Goal: Information Seeking & Learning: Learn about a topic

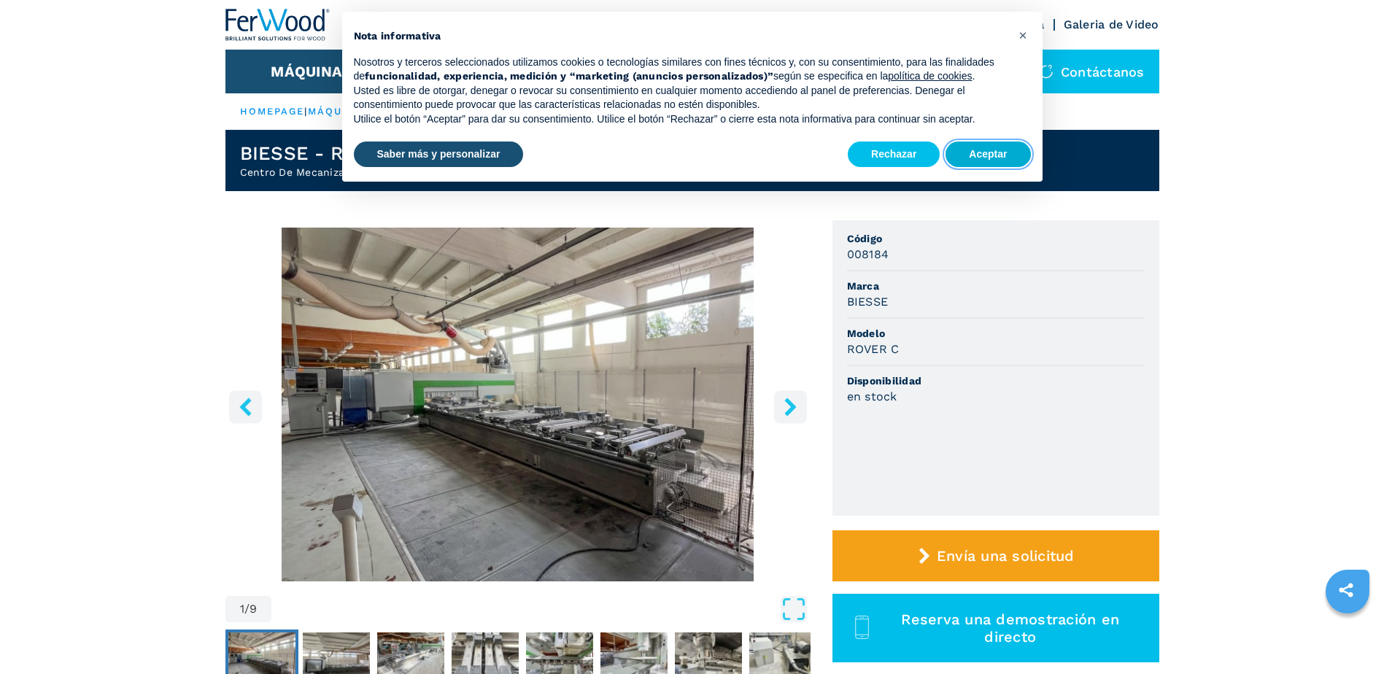
click at [987, 152] on button "Aceptar" at bounding box center [987, 155] width 85 height 26
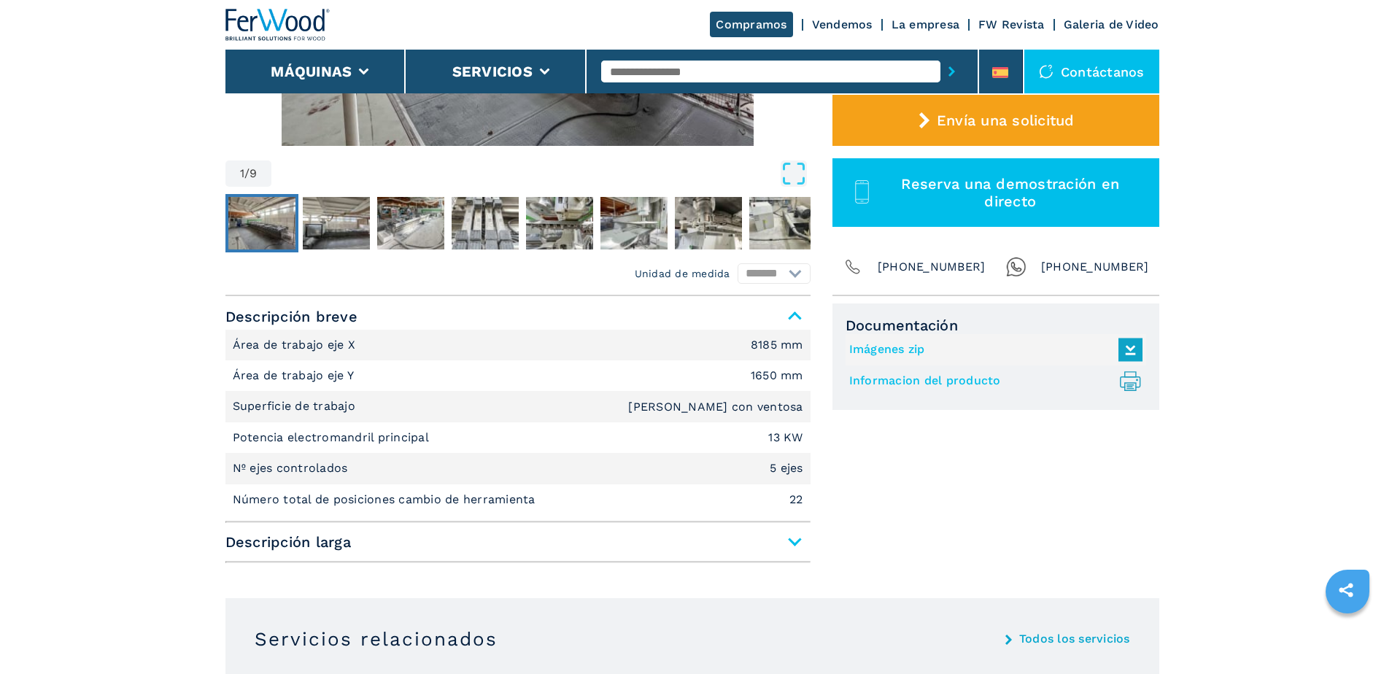
scroll to position [437, 0]
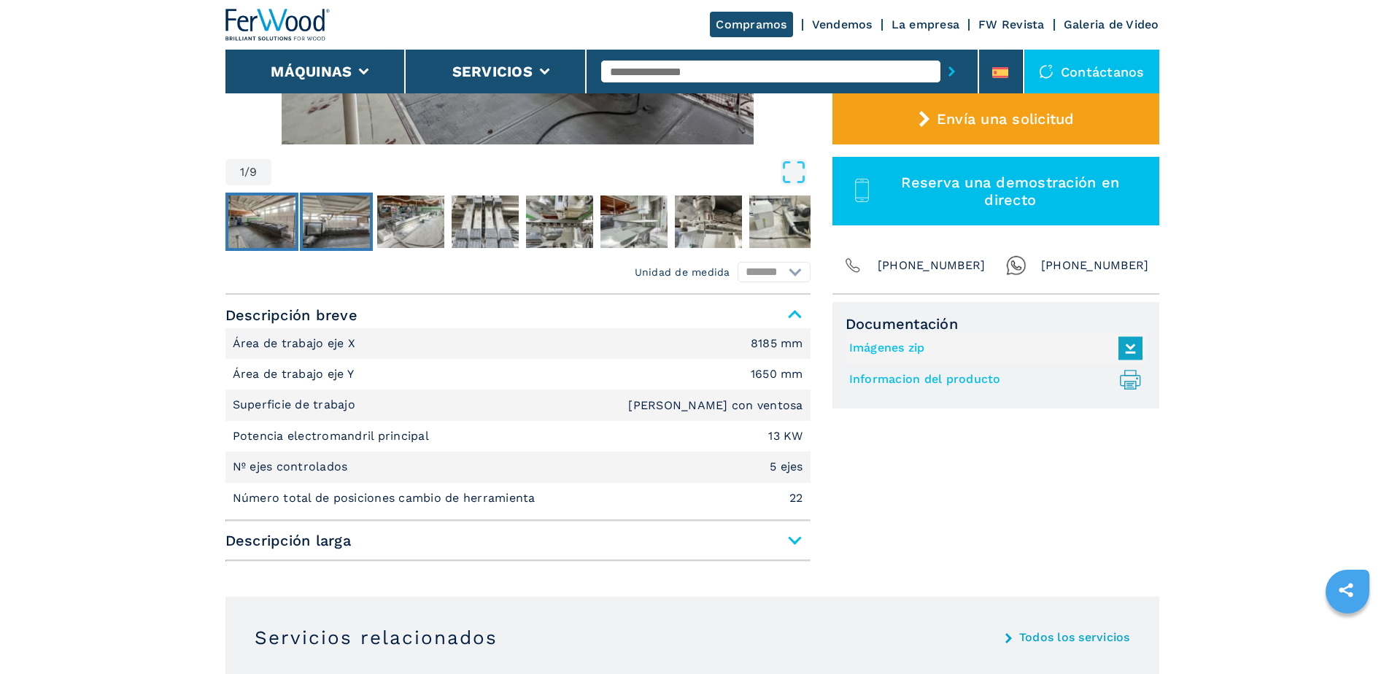
click at [327, 217] on img "Go to Slide 2" at bounding box center [336, 222] width 67 height 53
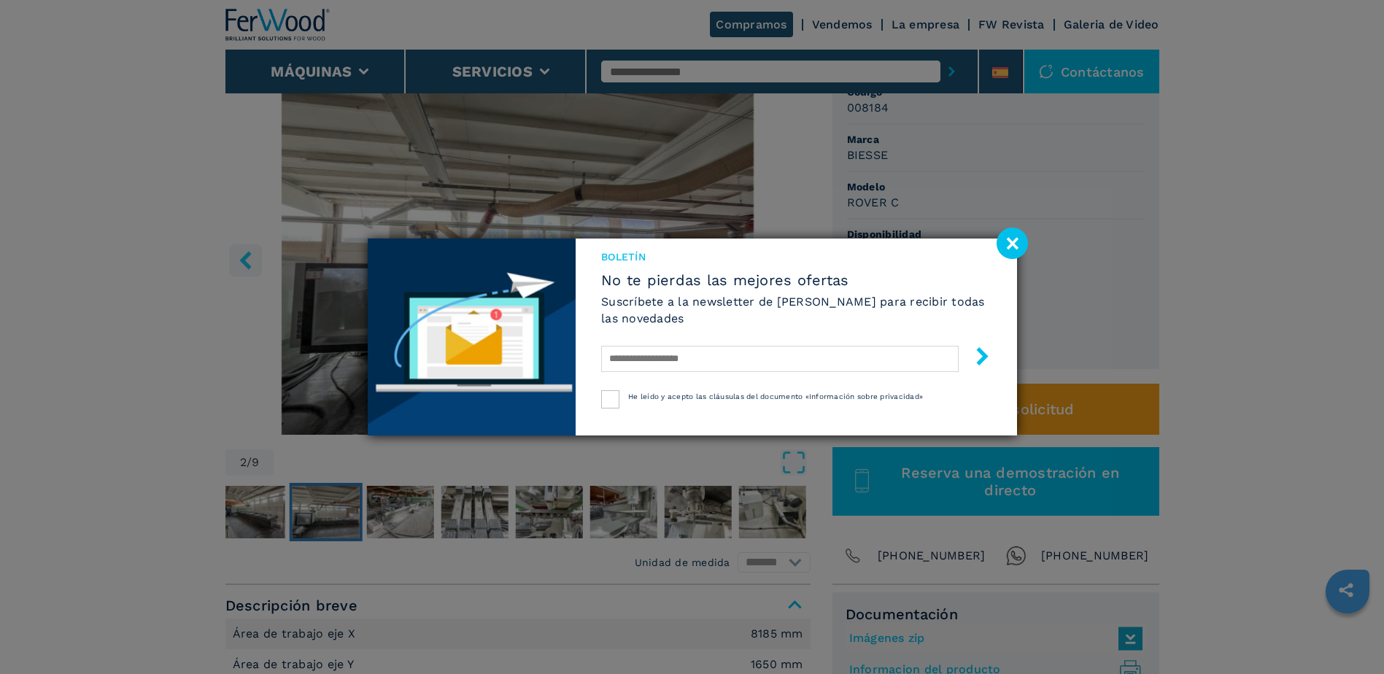
scroll to position [146, 0]
click at [1010, 241] on image at bounding box center [1012, 243] width 31 height 31
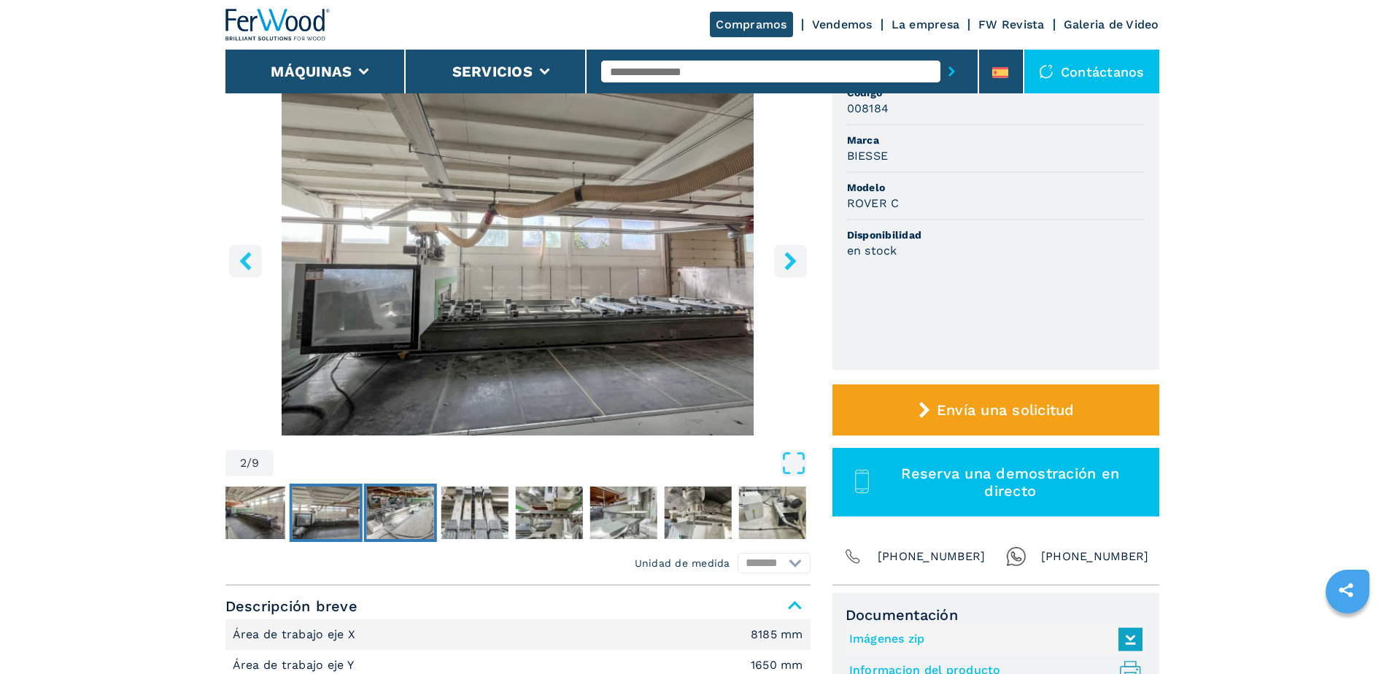
click at [416, 519] on img "Go to Slide 3" at bounding box center [399, 513] width 67 height 53
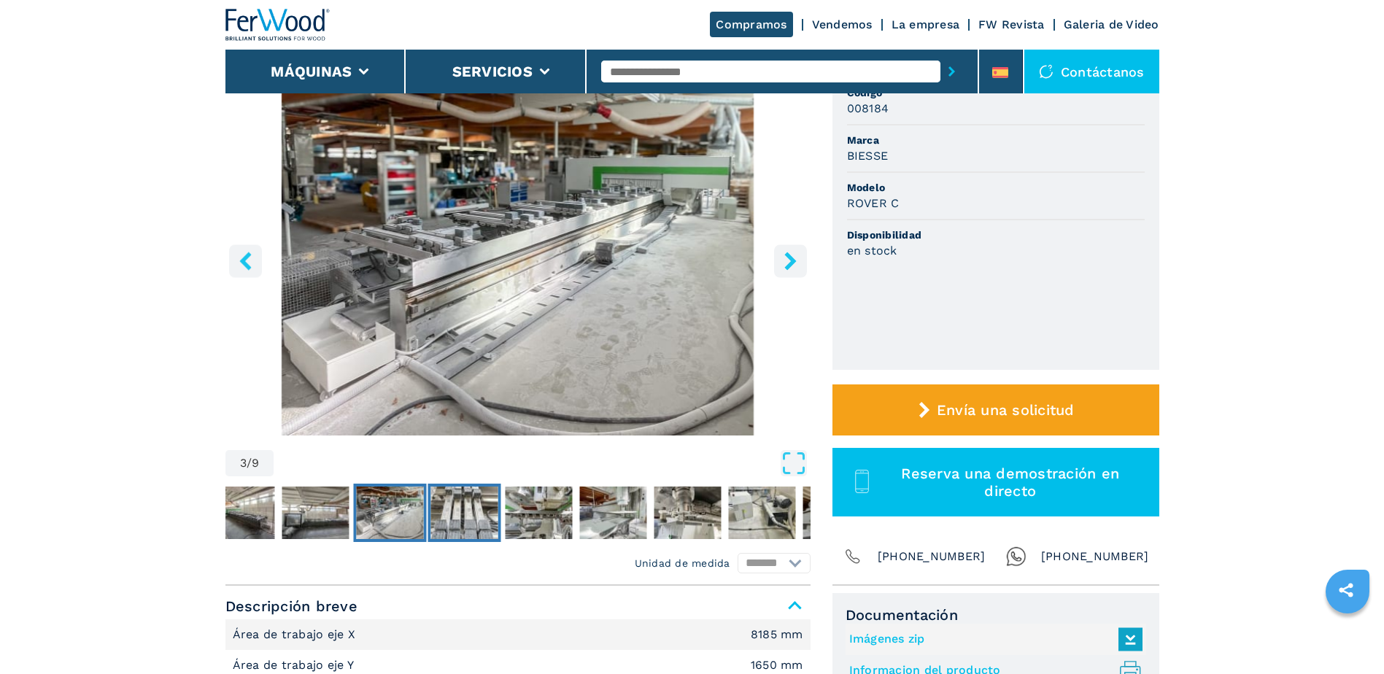
click at [482, 491] on img "Go to Slide 4" at bounding box center [463, 513] width 67 height 53
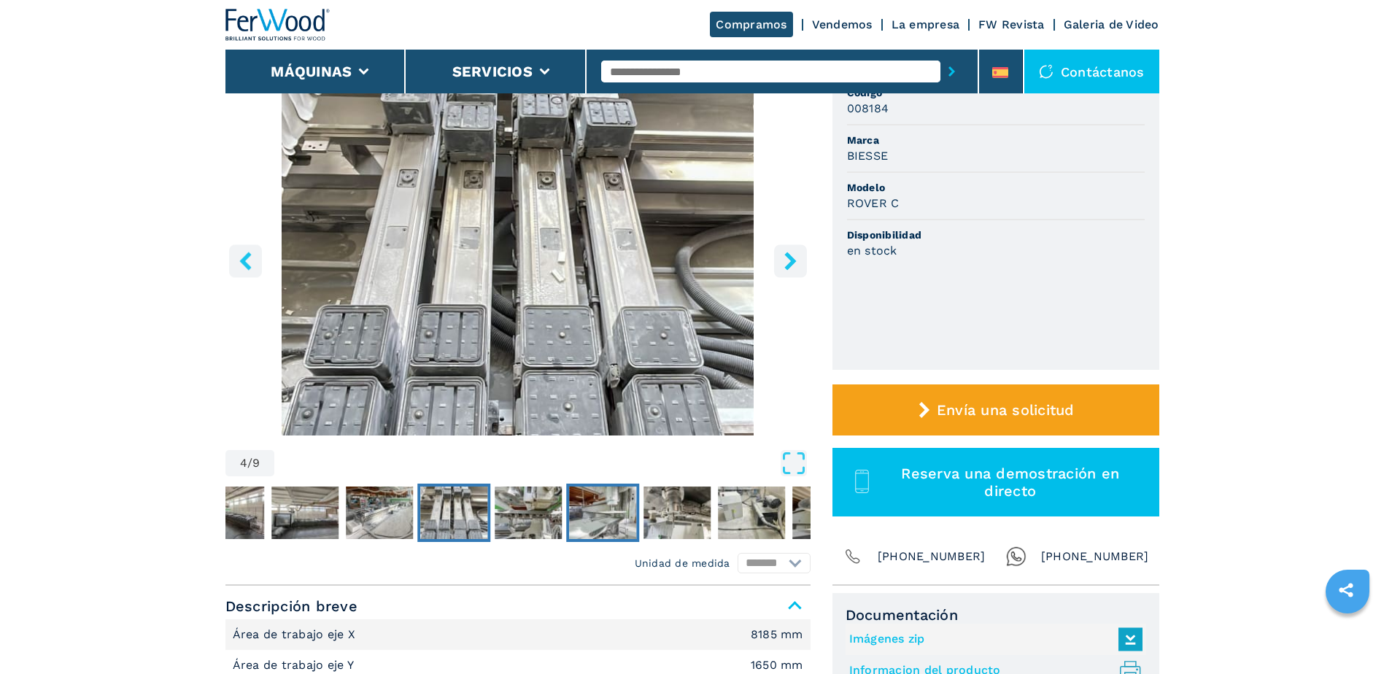
click at [594, 520] on img "Go to Slide 6" at bounding box center [602, 513] width 67 height 53
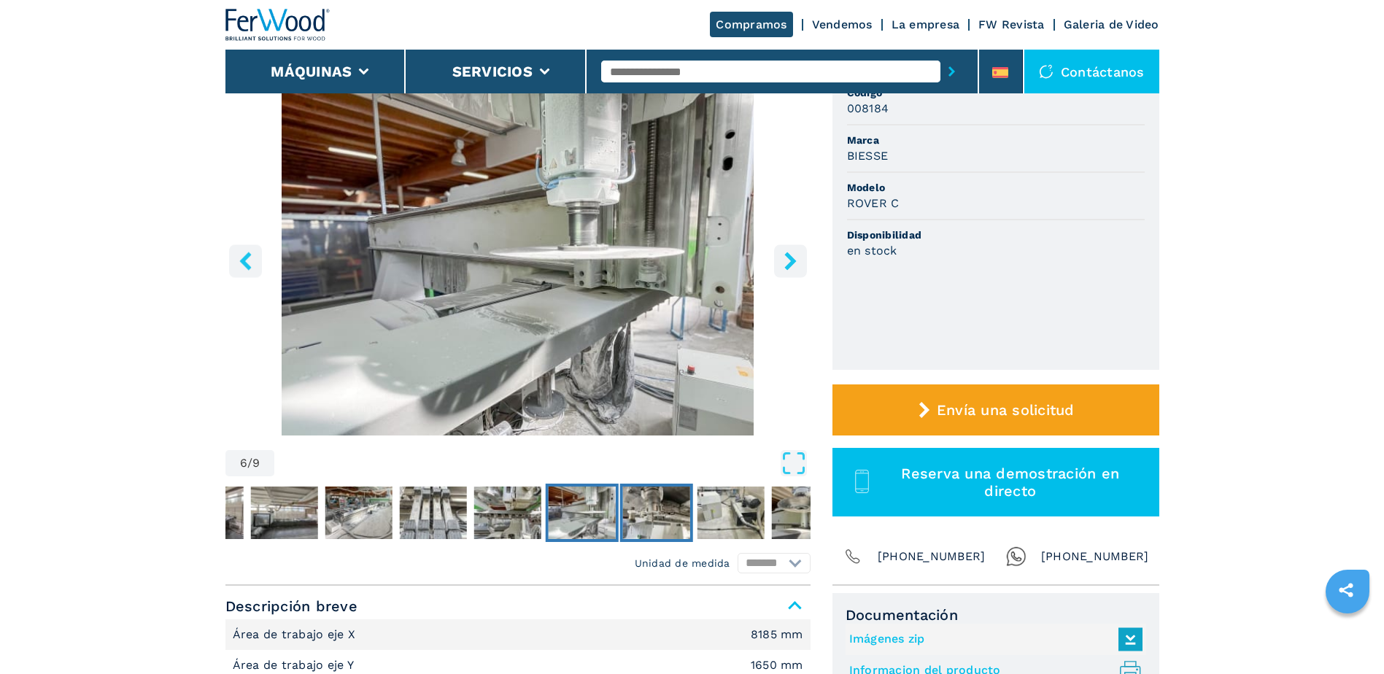
click at [643, 506] on img "Go to Slide 7" at bounding box center [655, 513] width 67 height 53
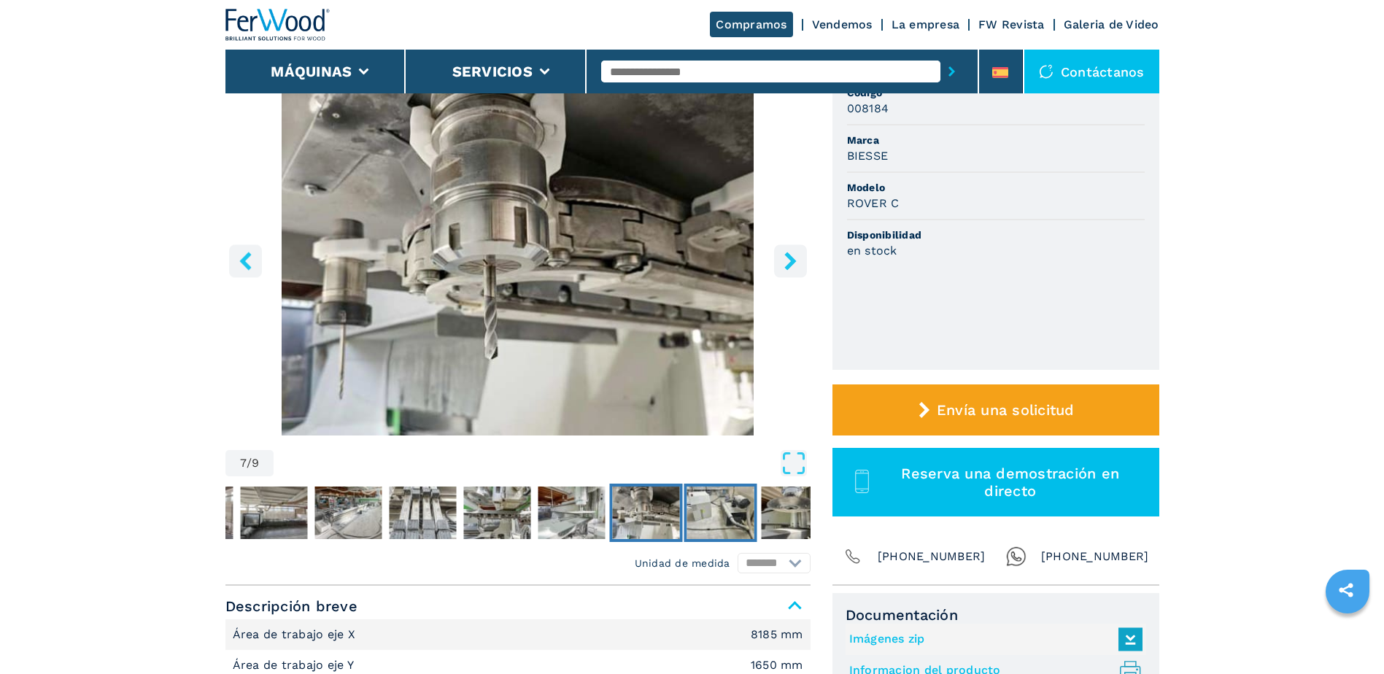
click at [724, 507] on img "Go to Slide 8" at bounding box center [719, 513] width 67 height 53
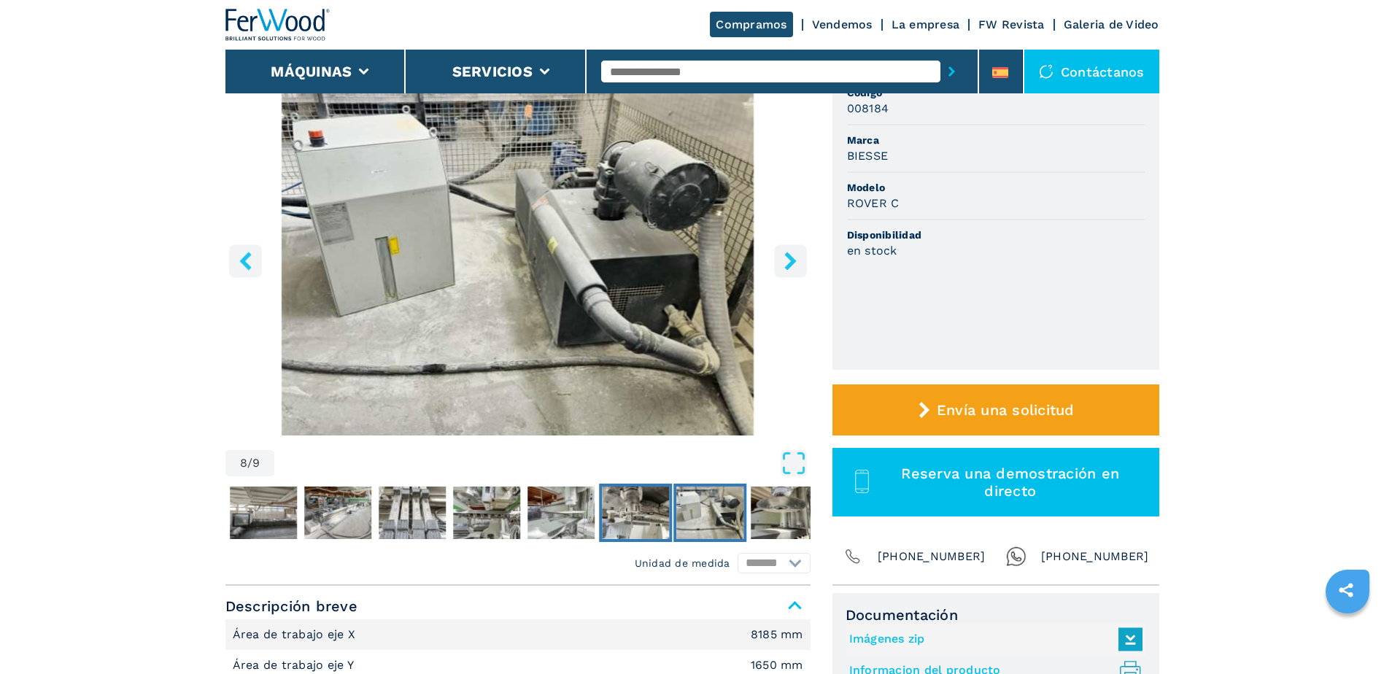
click at [627, 502] on img "Go to Slide 7" at bounding box center [635, 513] width 67 height 53
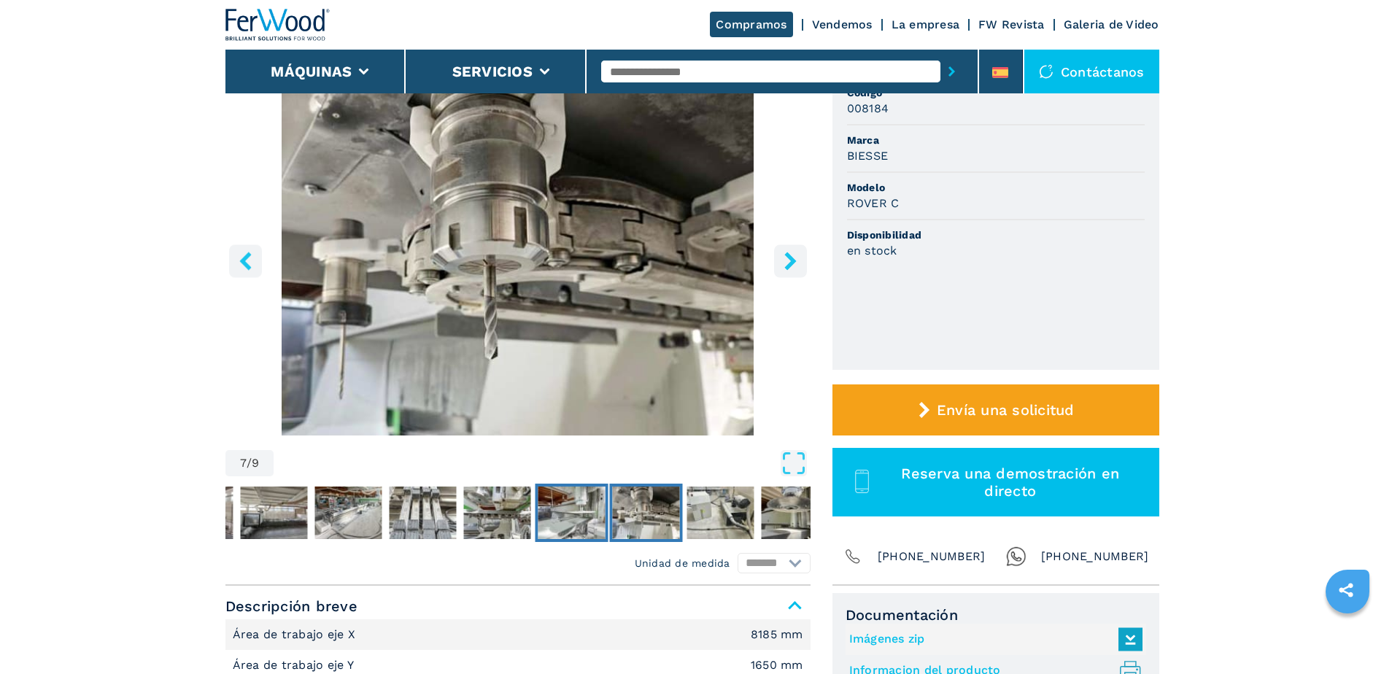
click at [553, 506] on img "Go to Slide 6" at bounding box center [571, 513] width 67 height 53
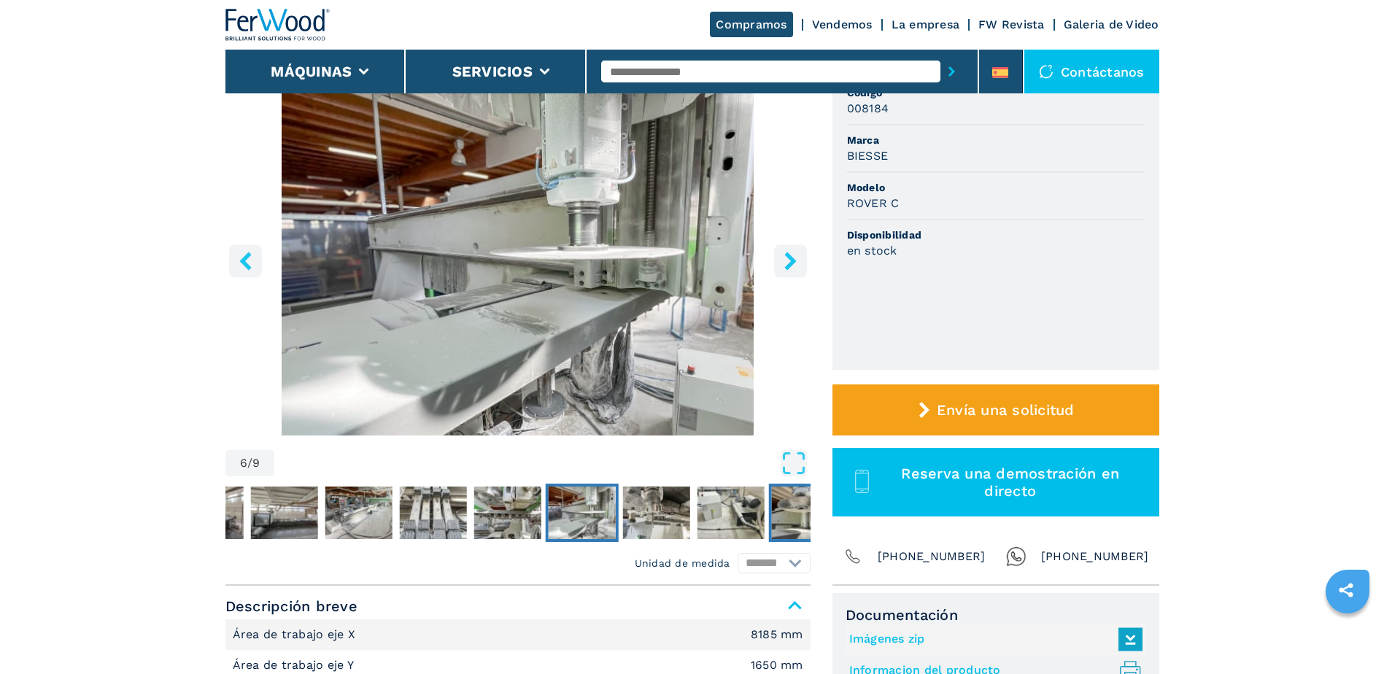
click at [770, 506] on button "Go to Slide 9" at bounding box center [804, 513] width 73 height 58
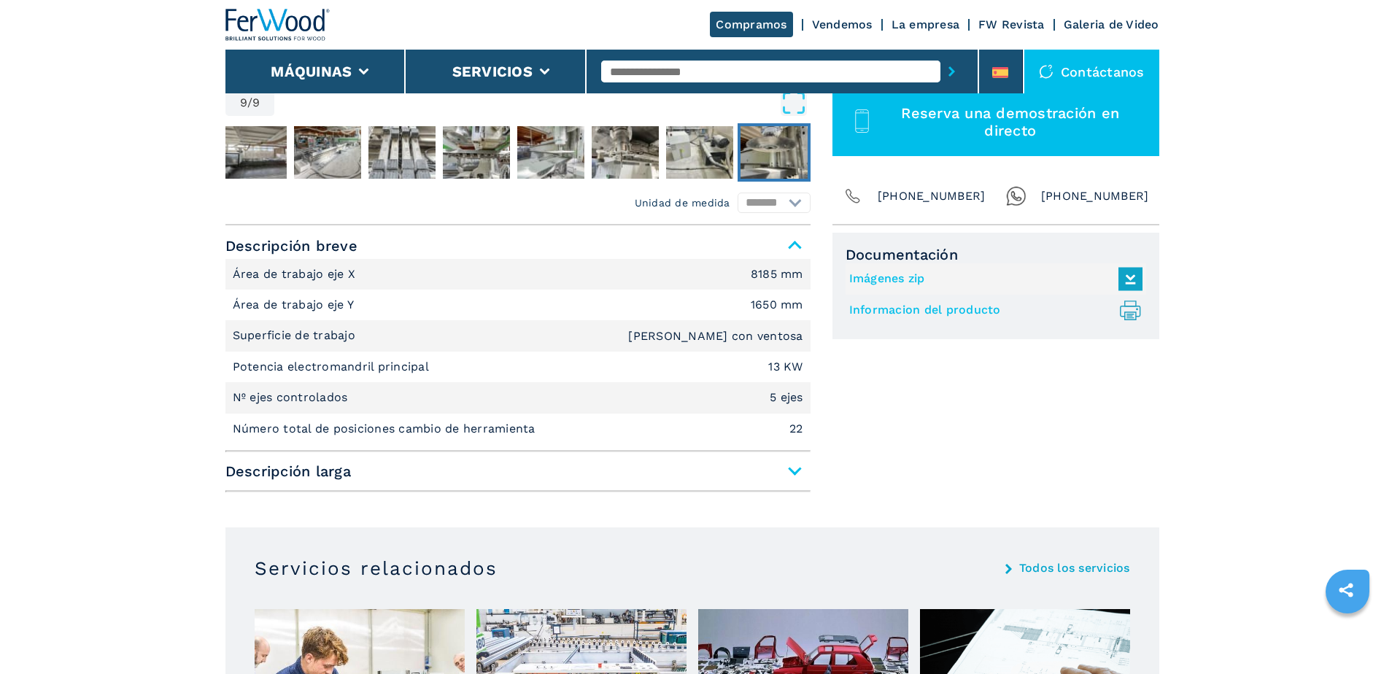
scroll to position [507, 0]
click at [798, 476] on span "Descripción larga" at bounding box center [517, 470] width 585 height 26
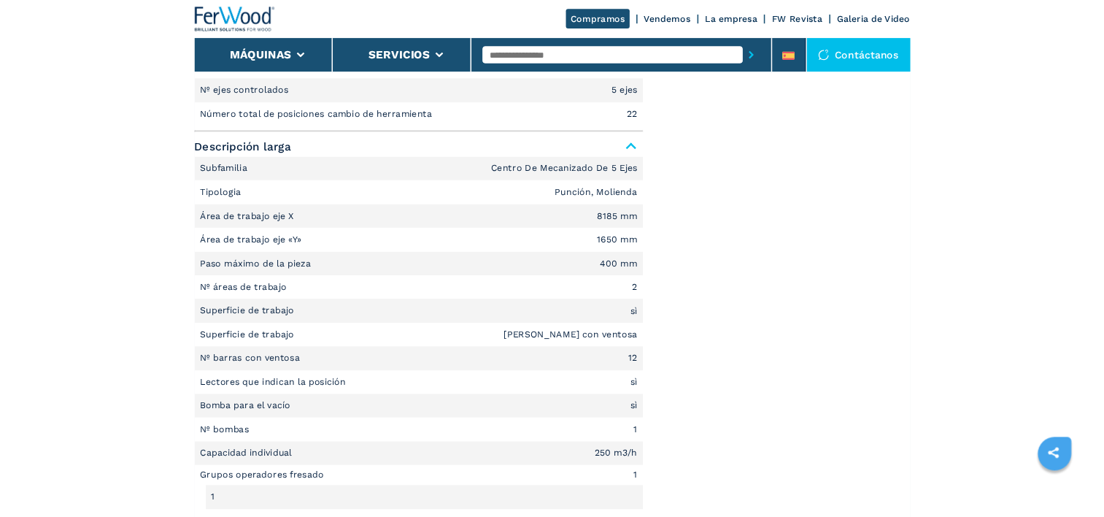
scroll to position [785, 0]
